Goal: Task Accomplishment & Management: Use online tool/utility

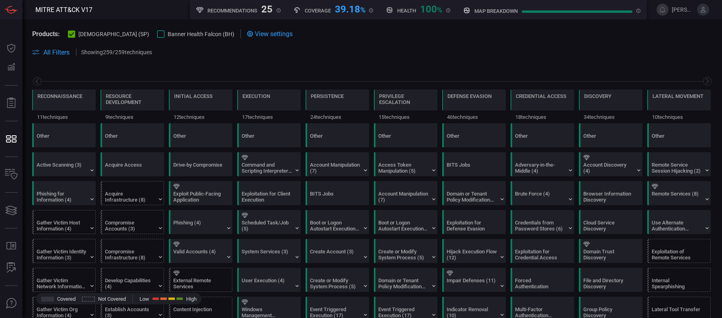
scroll to position [0, 105]
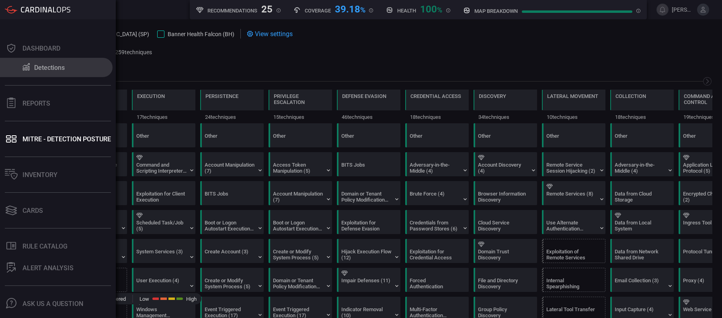
click at [46, 63] on button "Detections" at bounding box center [56, 67] width 113 height 19
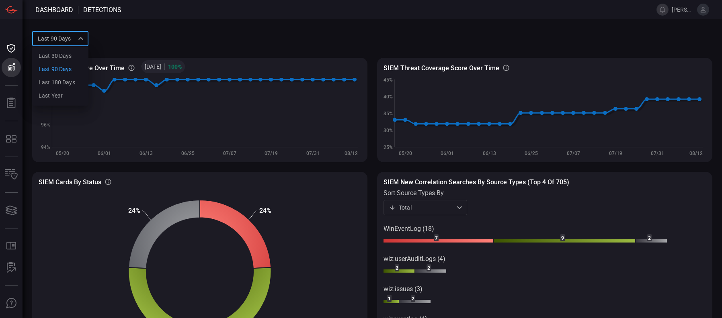
click at [82, 40] on div "Last 90 days quarter Last 30 days Last 90 days Last 180 days Last year ​" at bounding box center [60, 38] width 56 height 15
click at [63, 55] on div "Last 30 days" at bounding box center [55, 56] width 33 height 8
type input "month"
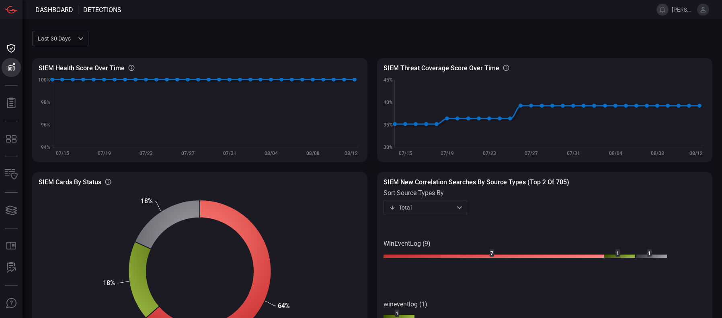
click at [204, 33] on span at bounding box center [400, 38] width 624 height 19
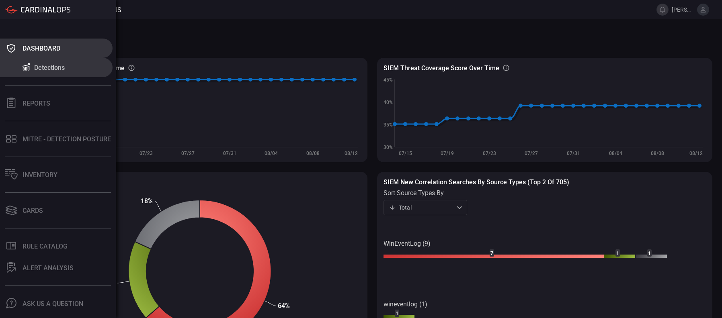
click at [49, 45] on div "Dashboard" at bounding box center [42, 49] width 38 height 8
click at [35, 48] on div "Dashboard" at bounding box center [42, 49] width 38 height 8
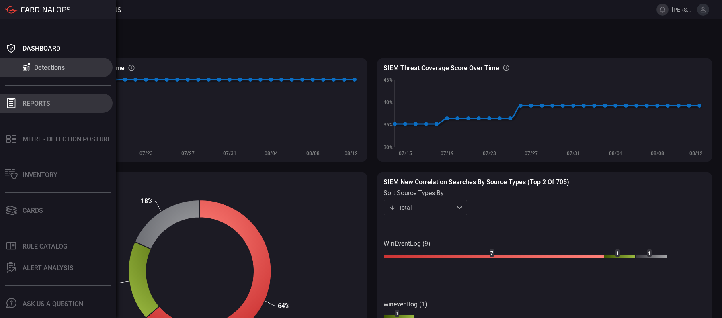
click at [35, 101] on div "Reports" at bounding box center [37, 104] width 28 height 8
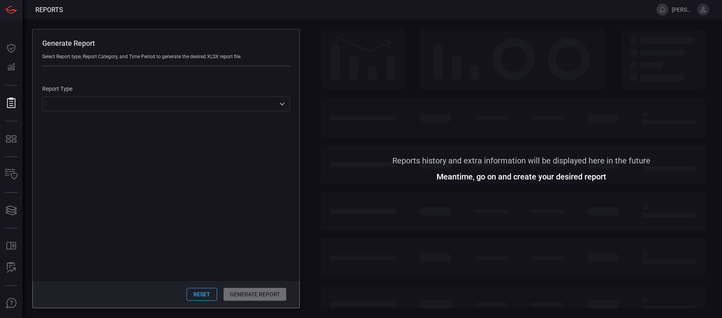
click at [328, 26] on div "Generate Report Select Report type, Report Category, and Time Period to generat…" at bounding box center [373, 168] width 700 height 299
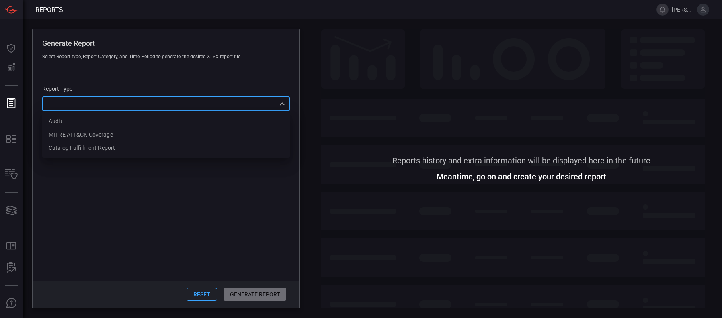
click at [213, 102] on div "​ Audit MITRE ATT&CK Coverage Catalog fulfillment report ​" at bounding box center [166, 103] width 248 height 15
click at [154, 131] on li "MITRE ATT&CK Coverage" at bounding box center [166, 134] width 248 height 13
type input "mitreCoverage"
click at [96, 141] on input "Techniques" at bounding box center [99, 140] width 17 height 17
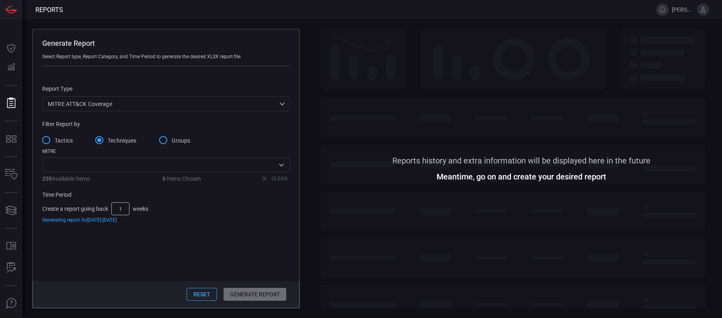
drag, startPoint x: 123, startPoint y: 209, endPoint x: 113, endPoint y: 209, distance: 10.5
click at [113, 209] on input "1" at bounding box center [120, 209] width 18 height 13
type input "6"
click at [245, 294] on div "Reset Generate Report" at bounding box center [166, 294] width 267 height 27
click at [137, 169] on input "text" at bounding box center [160, 165] width 230 height 10
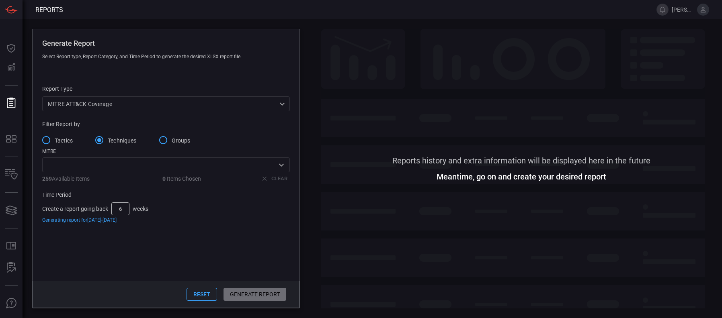
click at [239, 139] on div "Tactics Techniques Groups" at bounding box center [166, 140] width 248 height 17
click at [274, 172] on div "​" at bounding box center [166, 165] width 248 height 15
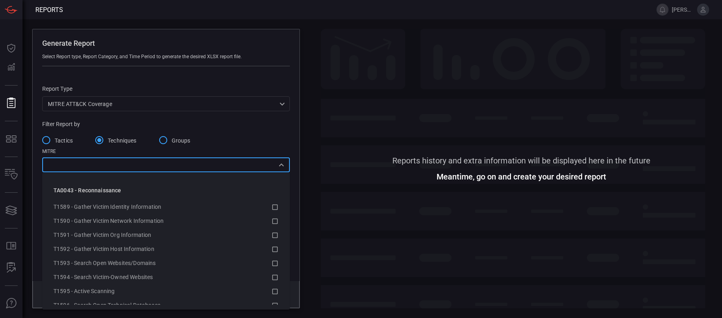
click at [269, 189] on div "TA0043 - Reconnaissance" at bounding box center [166, 190] width 238 height 19
click at [269, 191] on div "TA0043 - Reconnaissance" at bounding box center [166, 190] width 238 height 19
click at [269, 195] on div "TA0043 - Reconnaissance" at bounding box center [166, 190] width 238 height 19
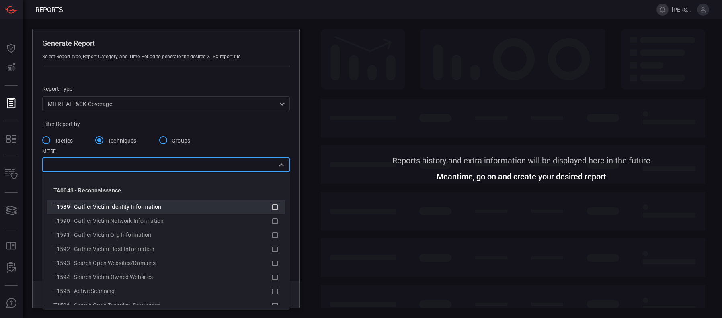
click at [271, 207] on icon at bounding box center [274, 208] width 7 height 10
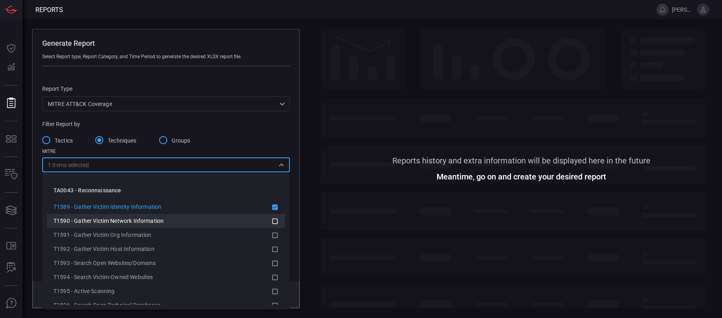
click at [271, 218] on icon at bounding box center [274, 222] width 7 height 10
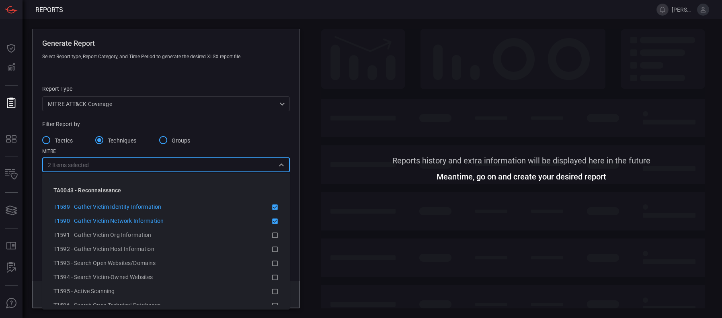
click at [271, 211] on icon at bounding box center [274, 208] width 7 height 10
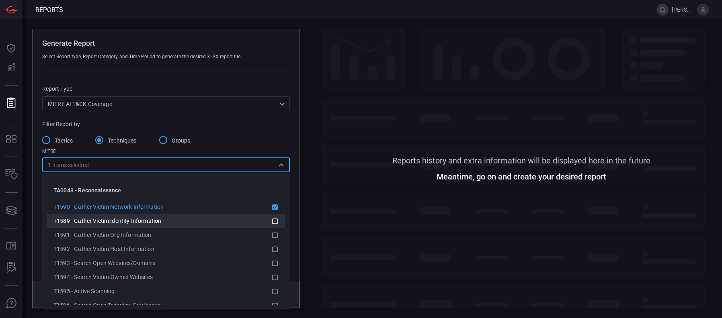
click at [271, 220] on icon at bounding box center [274, 222] width 7 height 10
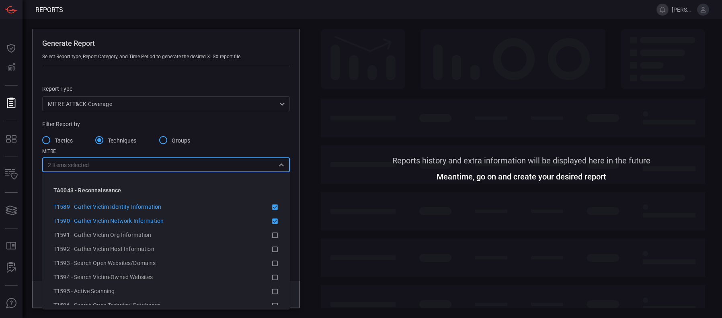
click at [249, 129] on div "Filter Report by Tactics Techniques Groups MITRE 2 Items selected ​ 259 Availab…" at bounding box center [166, 191] width 248 height 140
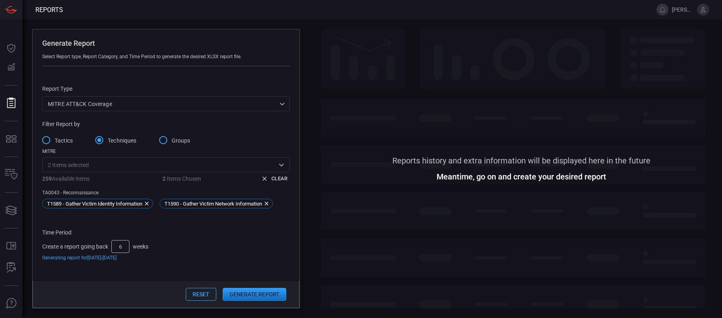
click at [103, 142] on input "Techniques" at bounding box center [99, 140] width 17 height 17
click at [162, 168] on input "text" at bounding box center [181, 165] width 185 height 10
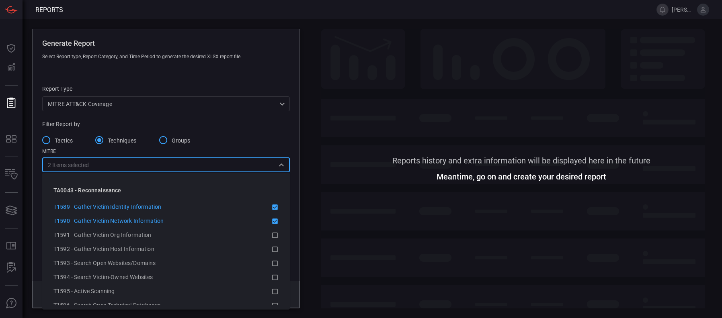
click at [272, 208] on icon at bounding box center [275, 208] width 6 height 6
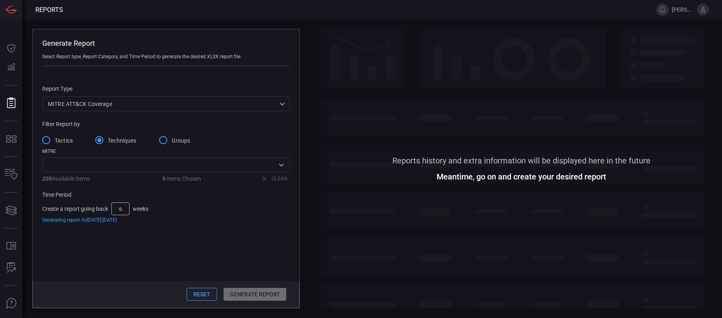
click at [256, 127] on div "Filter Report by" at bounding box center [166, 124] width 248 height 6
click at [49, 141] on input "Tactics" at bounding box center [46, 140] width 17 height 17
click at [269, 296] on button "Generate Report" at bounding box center [255, 294] width 64 height 13
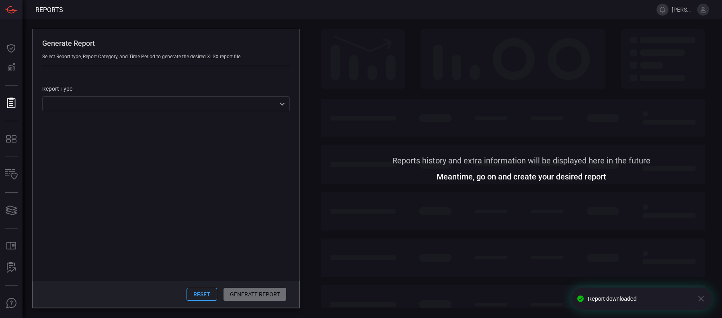
click at [312, 52] on div "Generate Report Select Report type, Report Category, and Time Period to generat…" at bounding box center [373, 168] width 700 height 299
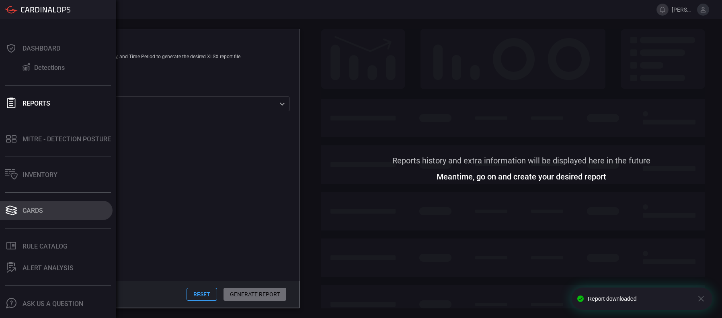
click at [46, 210] on button "Cards" at bounding box center [56, 210] width 113 height 19
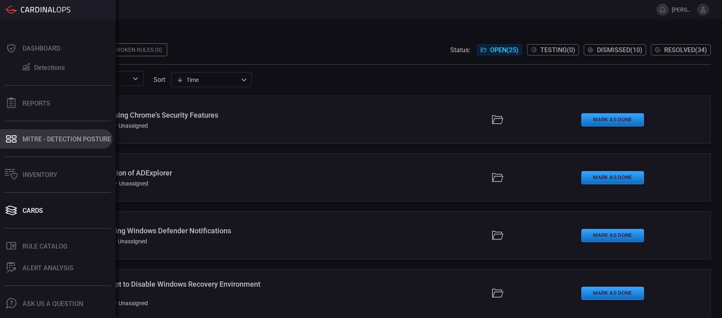
click at [47, 142] on div "MITRE - Detection Posture" at bounding box center [67, 139] width 88 height 8
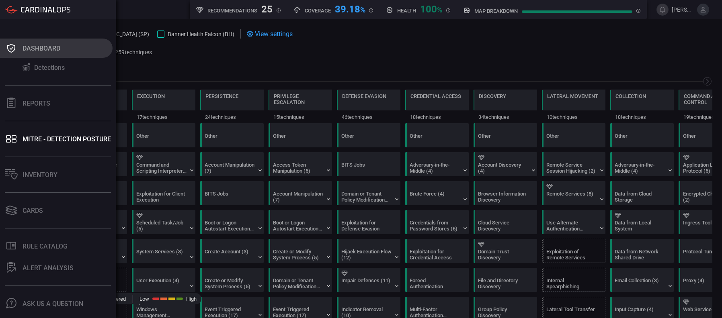
click at [14, 43] on icon at bounding box center [11, 48] width 13 height 11
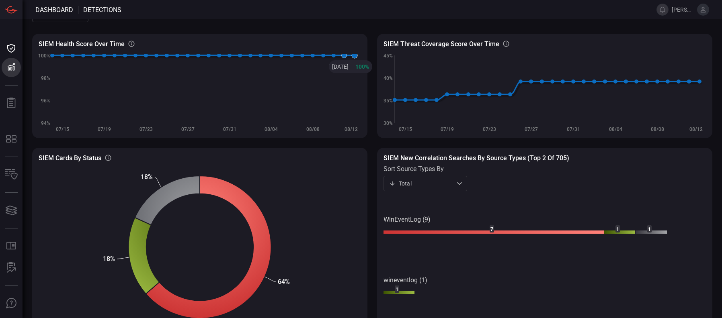
scroll to position [48, 0]
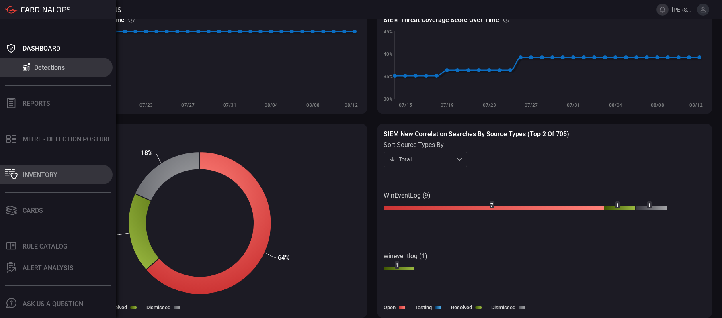
click at [49, 177] on div "Inventory" at bounding box center [40, 175] width 35 height 8
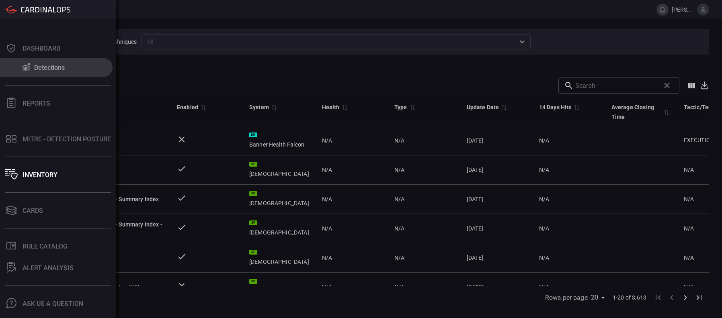
click at [27, 61] on button "Detections" at bounding box center [56, 67] width 113 height 19
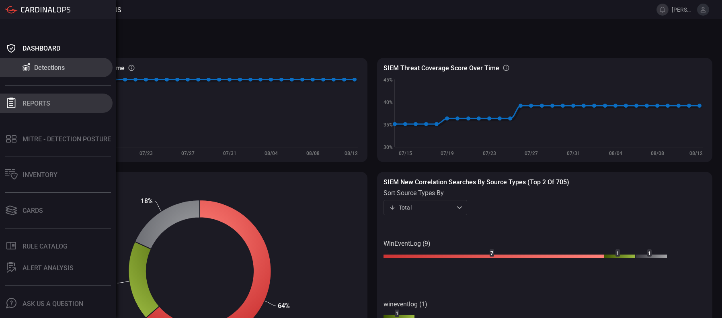
click at [48, 105] on div "Reports" at bounding box center [37, 104] width 28 height 8
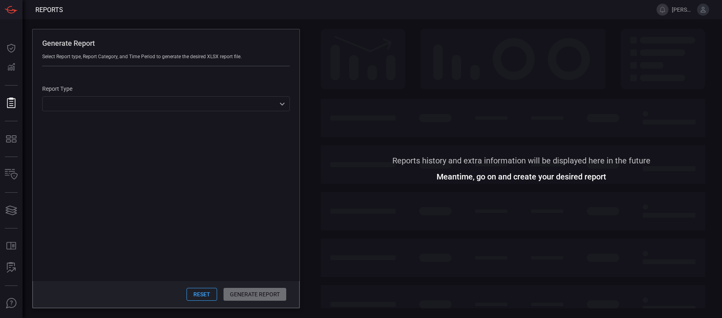
click at [73, 100] on div "​ ​" at bounding box center [166, 103] width 248 height 15
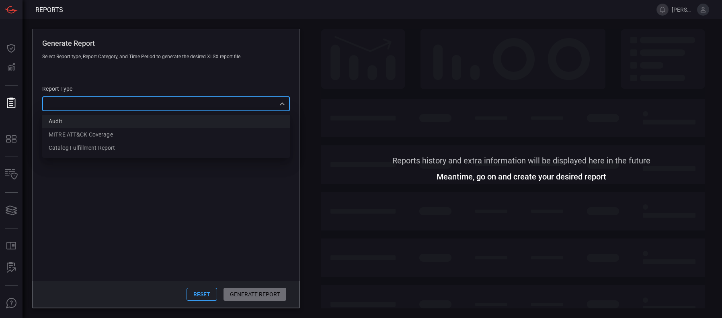
click at [119, 125] on li "Audit" at bounding box center [166, 121] width 248 height 13
type input "Audit"
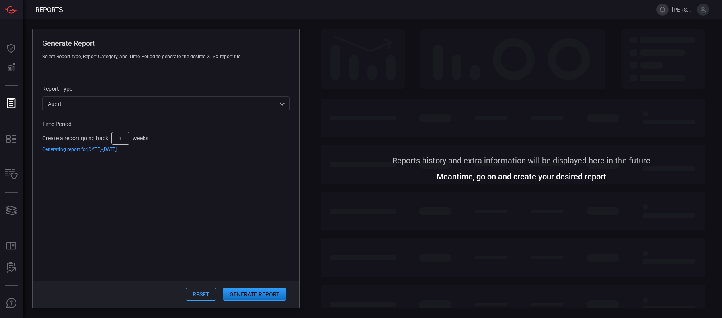
drag, startPoint x: 123, startPoint y: 137, endPoint x: 113, endPoint y: 137, distance: 9.2
click at [113, 137] on input "1" at bounding box center [120, 138] width 18 height 13
type input "6"
click at [245, 294] on button "Generate Report" at bounding box center [255, 294] width 64 height 13
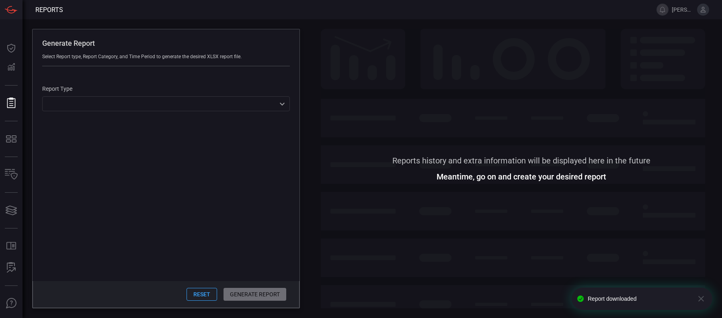
click at [94, 106] on div "​ ​" at bounding box center [166, 103] width 248 height 15
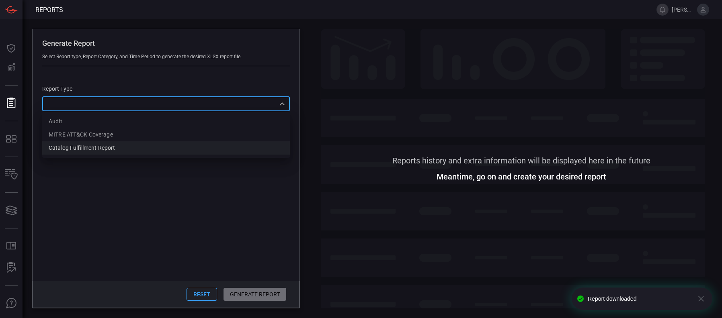
click at [113, 150] on div "Catalog fulfillment report" at bounding box center [82, 148] width 66 height 8
type input "CatalogReport"
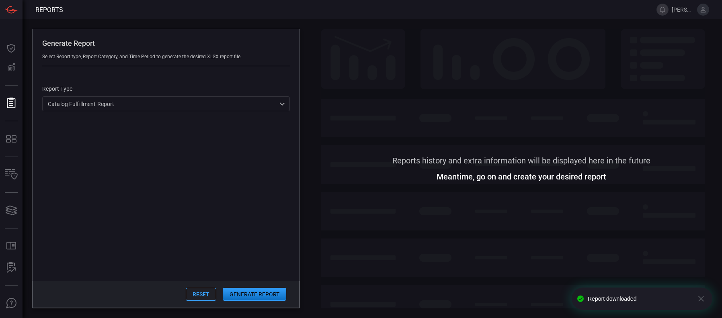
click at [252, 298] on button "Generate Report" at bounding box center [255, 294] width 64 height 13
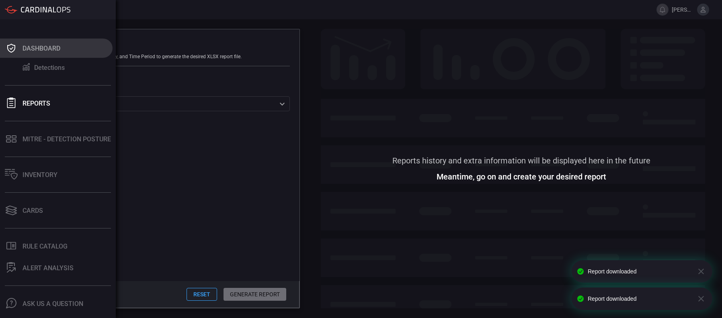
click at [14, 47] on icon at bounding box center [11, 48] width 8 height 9
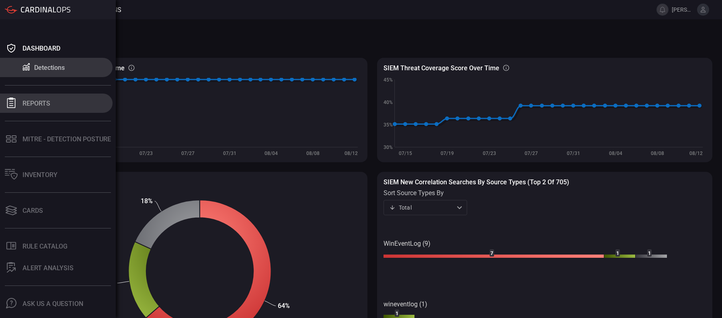
click at [26, 105] on div "Reports" at bounding box center [37, 104] width 28 height 8
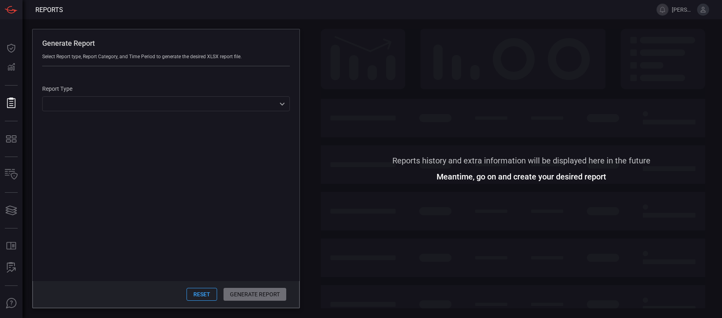
click at [47, 105] on div "​ ​" at bounding box center [166, 103] width 248 height 15
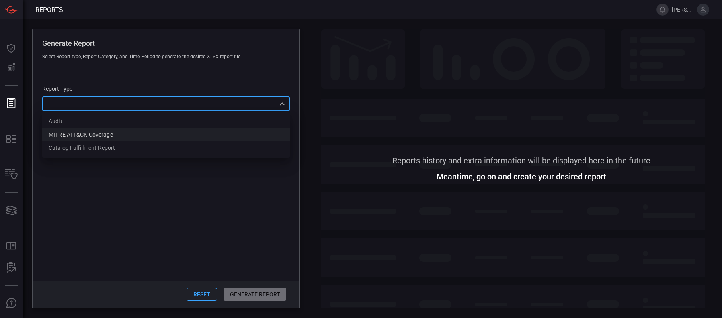
click at [124, 133] on li "MITRE ATT&CK Coverage" at bounding box center [166, 134] width 248 height 13
type input "mitreCoverage"
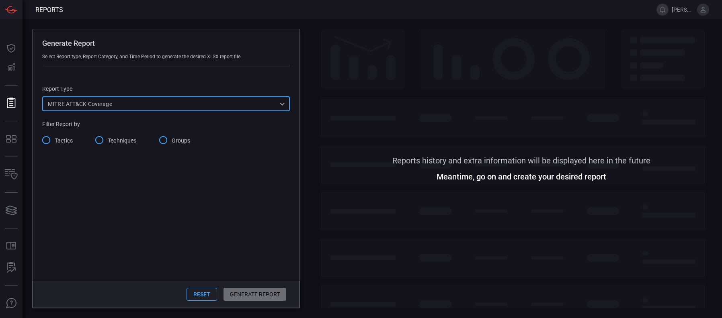
click at [164, 141] on input "Groups" at bounding box center [163, 140] width 17 height 17
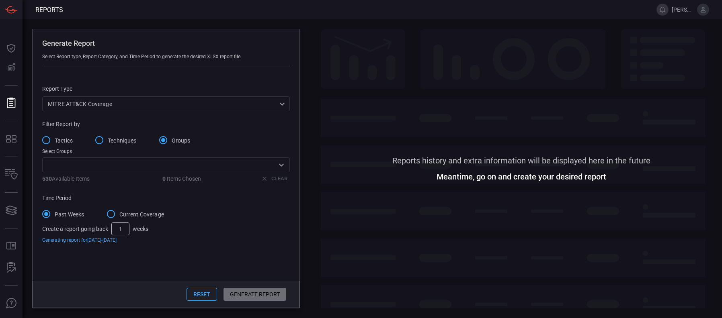
click at [163, 166] on input "text" at bounding box center [160, 165] width 230 height 10
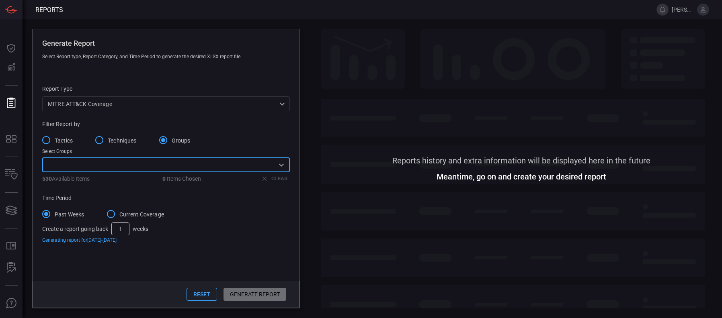
click at [163, 166] on input "text" at bounding box center [160, 165] width 230 height 10
click at [97, 137] on input "Techniques" at bounding box center [99, 140] width 17 height 17
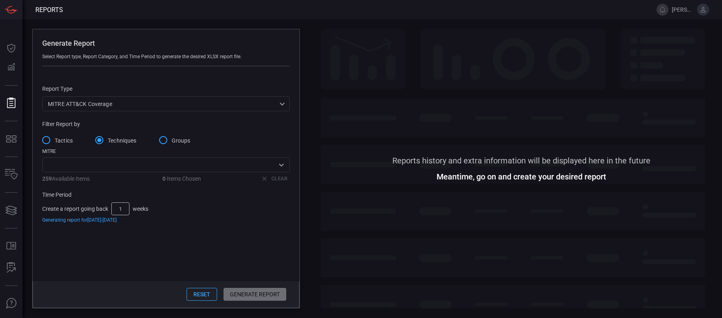
click at [51, 142] on input "Tactics" at bounding box center [46, 140] width 17 height 17
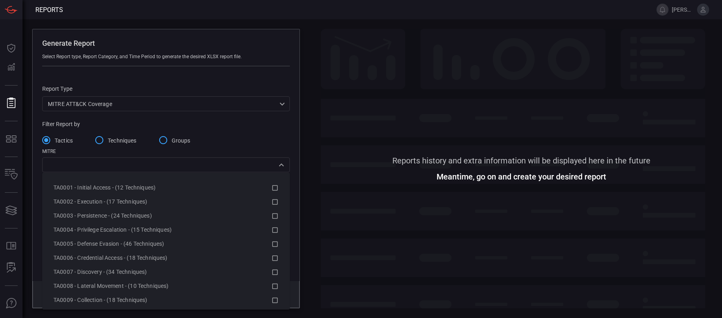
click at [254, 172] on div "​" at bounding box center [166, 165] width 248 height 15
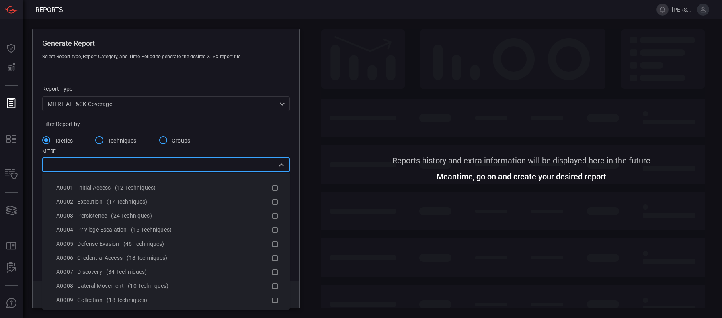
click at [238, 140] on div "Tactics Techniques Groups" at bounding box center [166, 140] width 248 height 17
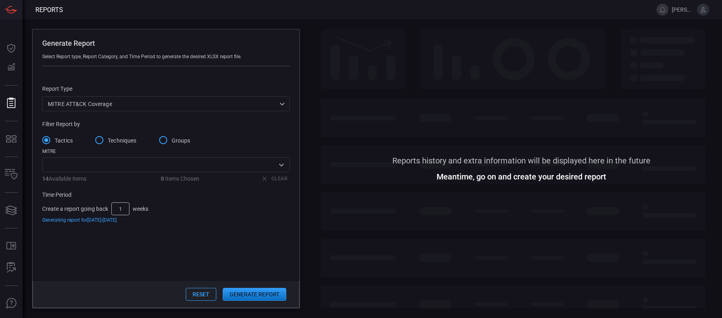
click at [119, 140] on span "Techniques" at bounding box center [122, 141] width 29 height 8
click at [108, 140] on input "Techniques" at bounding box center [99, 140] width 17 height 17
click at [52, 140] on input "Tactics" at bounding box center [46, 140] width 17 height 17
click at [117, 139] on span "Techniques" at bounding box center [122, 141] width 29 height 8
click at [108, 139] on input "Techniques" at bounding box center [99, 140] width 17 height 17
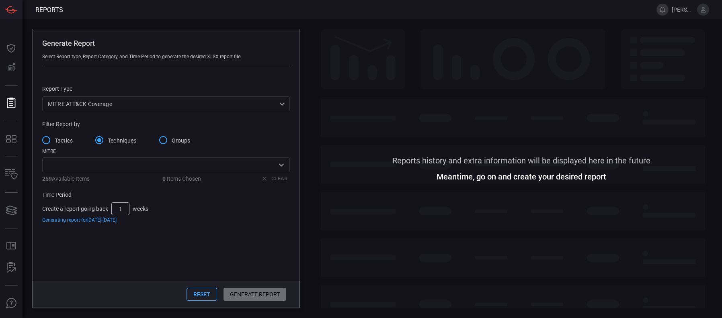
click at [55, 142] on span "Tactics" at bounding box center [64, 141] width 18 height 8
click at [55, 142] on input "Tactics" at bounding box center [46, 140] width 17 height 17
click at [396, 230] on span at bounding box center [521, 244] width 401 height 129
click at [432, 179] on div "Reports history and extra information will be displayed here in the future Mean…" at bounding box center [521, 169] width 401 height 280
click at [393, 121] on span at bounding box center [521, 93] width 401 height 129
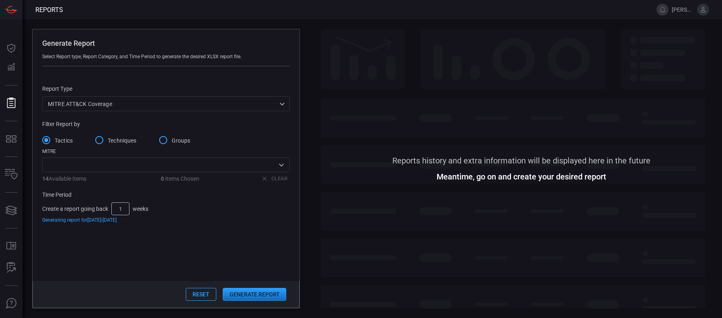
click at [206, 294] on button "Reset" at bounding box center [201, 294] width 31 height 13
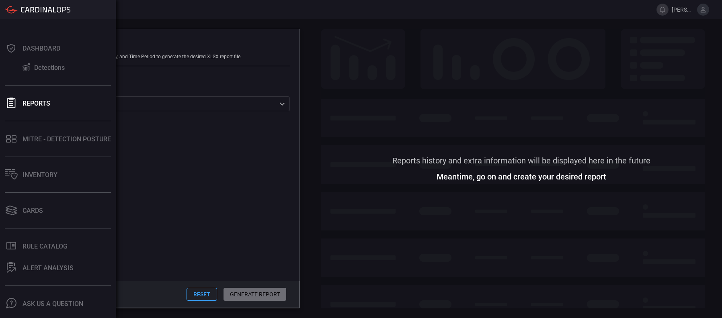
click at [16, 9] on icon at bounding box center [11, 10] width 13 height 8
click at [34, 8] on icon at bounding box center [33, 10] width 4 height 6
click at [33, 48] on div "Dashboard" at bounding box center [42, 49] width 38 height 8
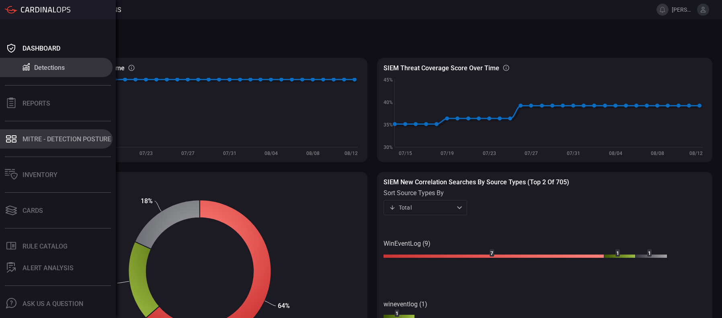
click at [53, 145] on button "MITRE - Detection Posture" at bounding box center [56, 138] width 113 height 19
